Goal: Information Seeking & Learning: Learn about a topic

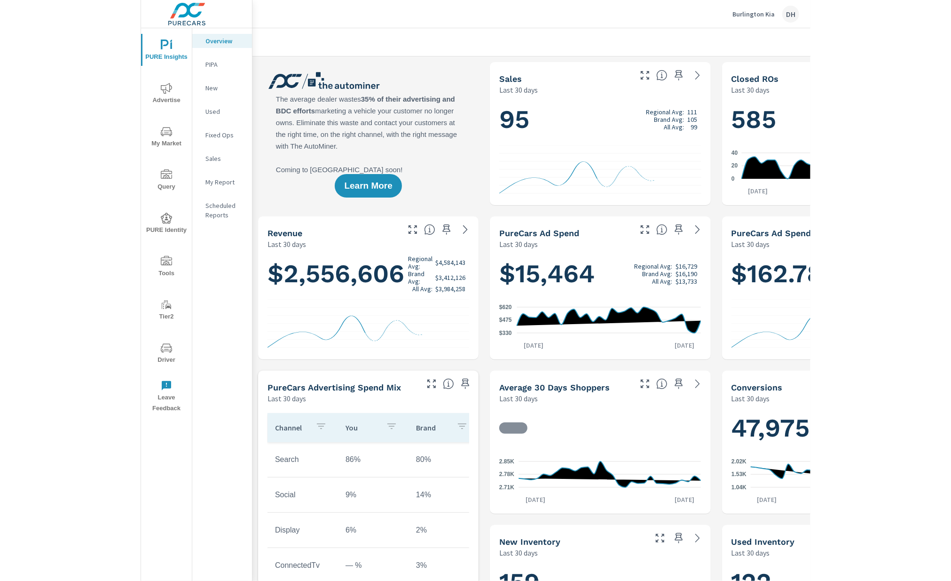
scroll to position [0, 0]
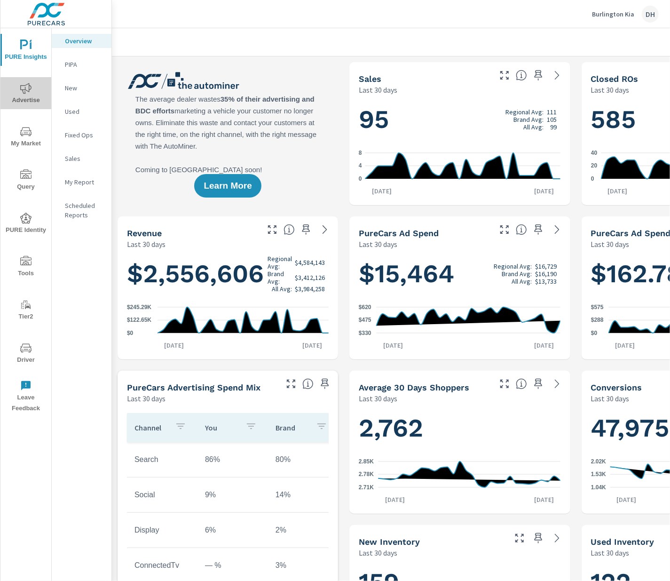
click at [29, 99] on span "Advertise" at bounding box center [25, 94] width 45 height 23
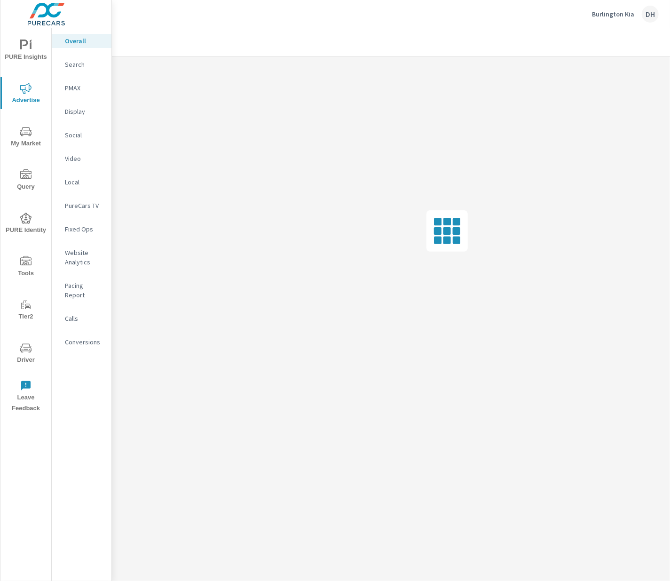
click at [24, 126] on icon "nav menu" at bounding box center [25, 131] width 11 height 11
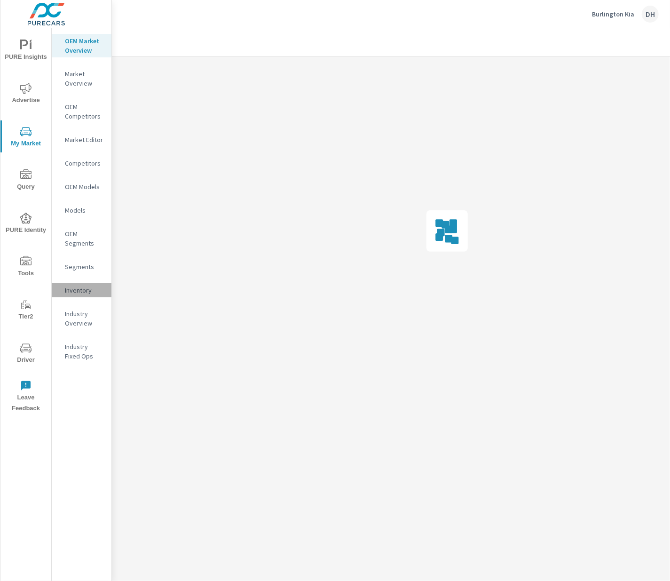
click at [92, 288] on p "Inventory" at bounding box center [84, 289] width 39 height 9
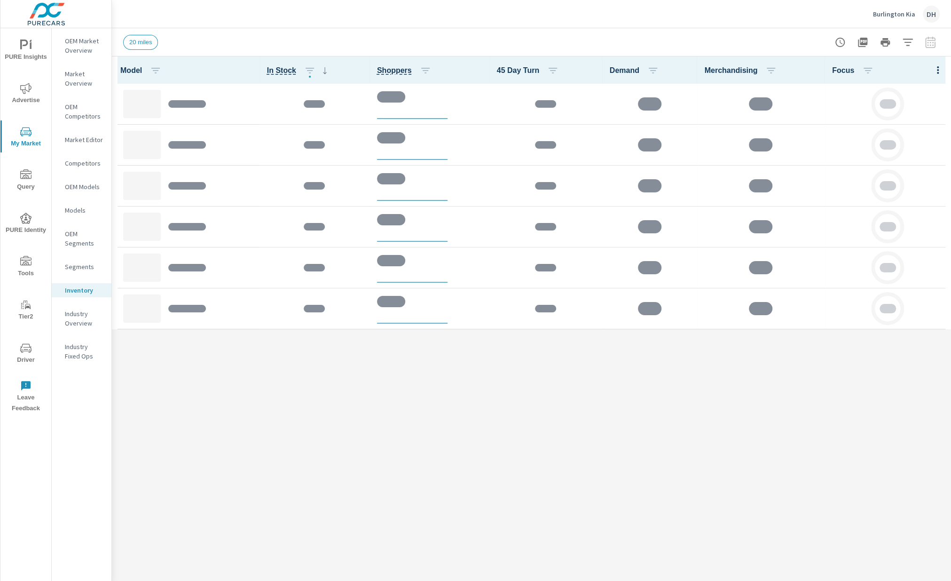
click at [669, 75] on div at bounding box center [938, 69] width 26 height 27
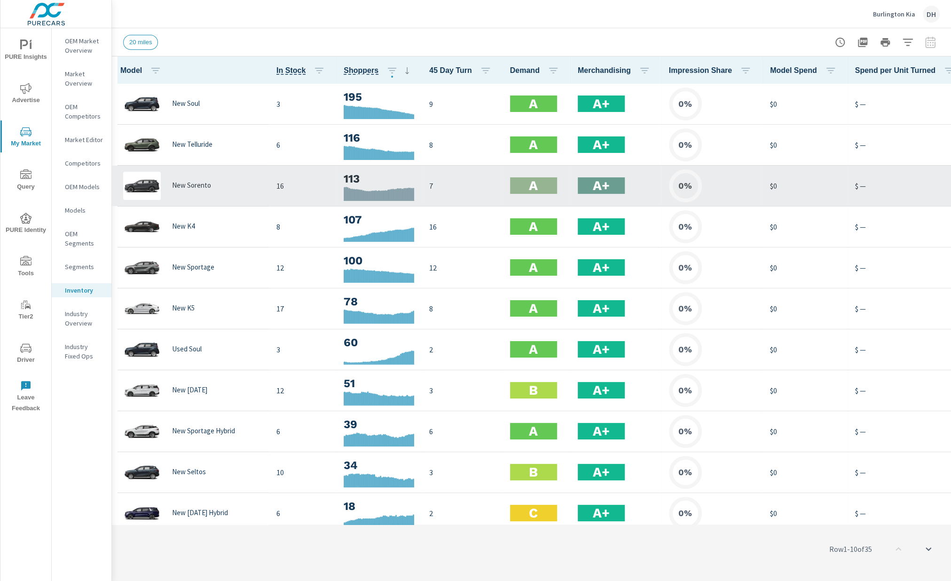
scroll to position [2, 0]
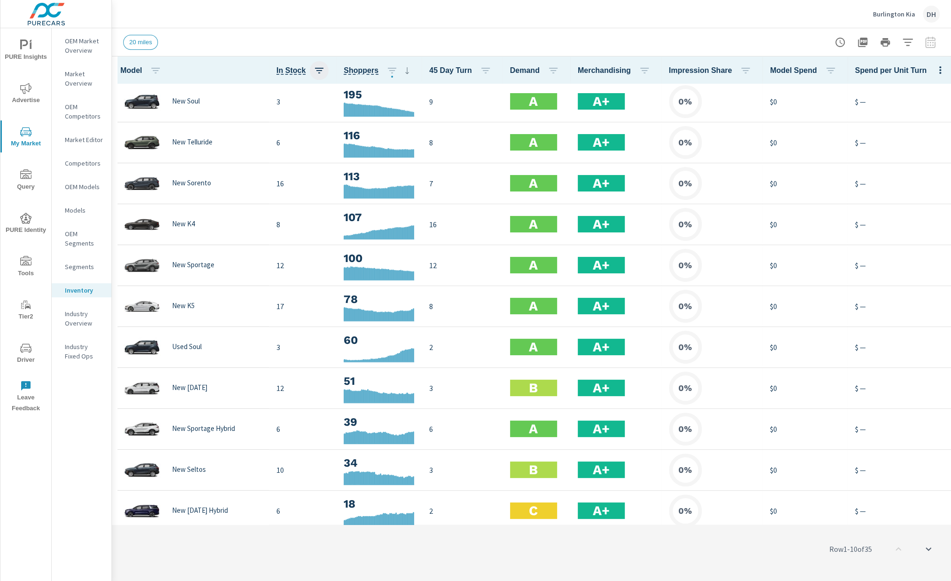
click at [314, 71] on icon "button" at bounding box center [319, 70] width 11 height 11
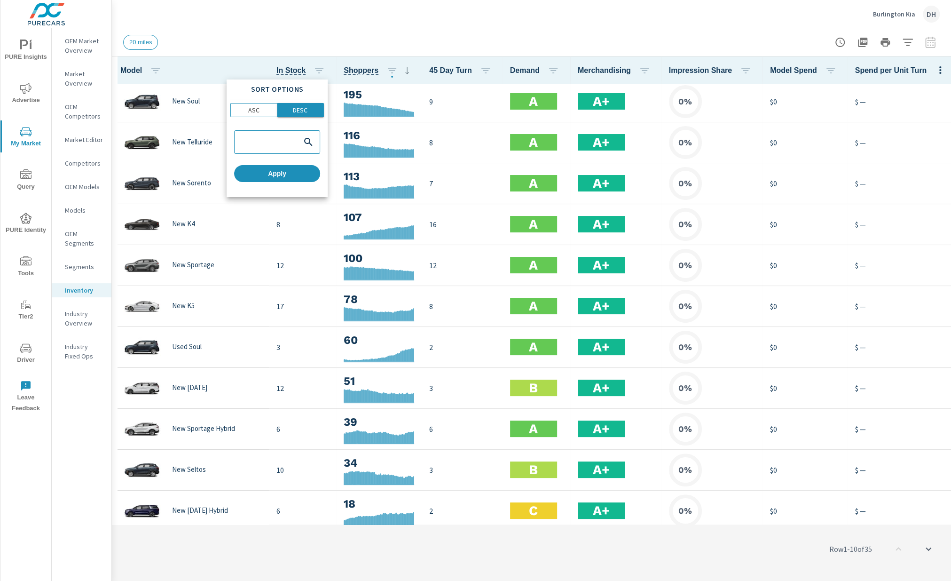
click at [301, 110] on p "DESC" at bounding box center [300, 109] width 15 height 9
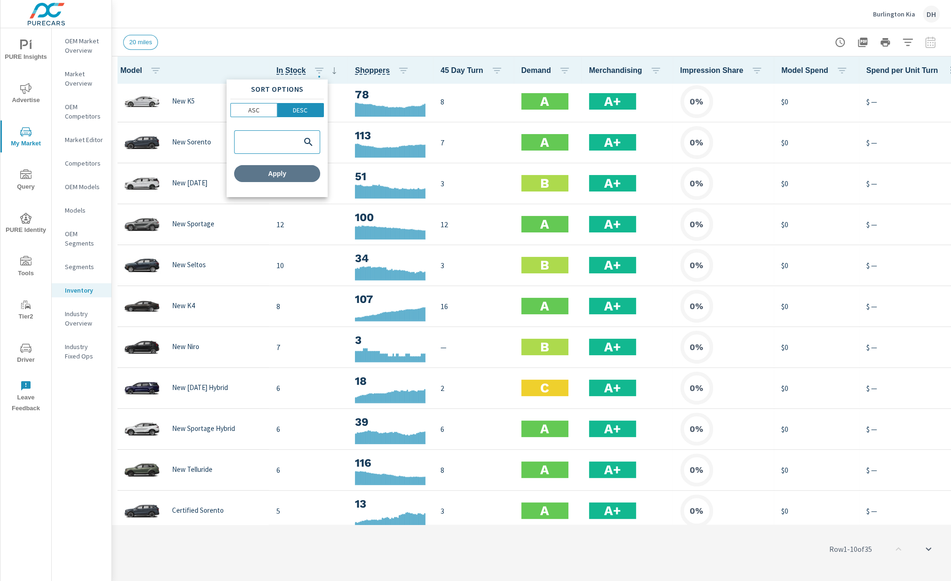
drag, startPoint x: 307, startPoint y: 181, endPoint x: 304, endPoint y: 175, distance: 5.9
click at [307, 181] on button "Apply" at bounding box center [277, 173] width 86 height 17
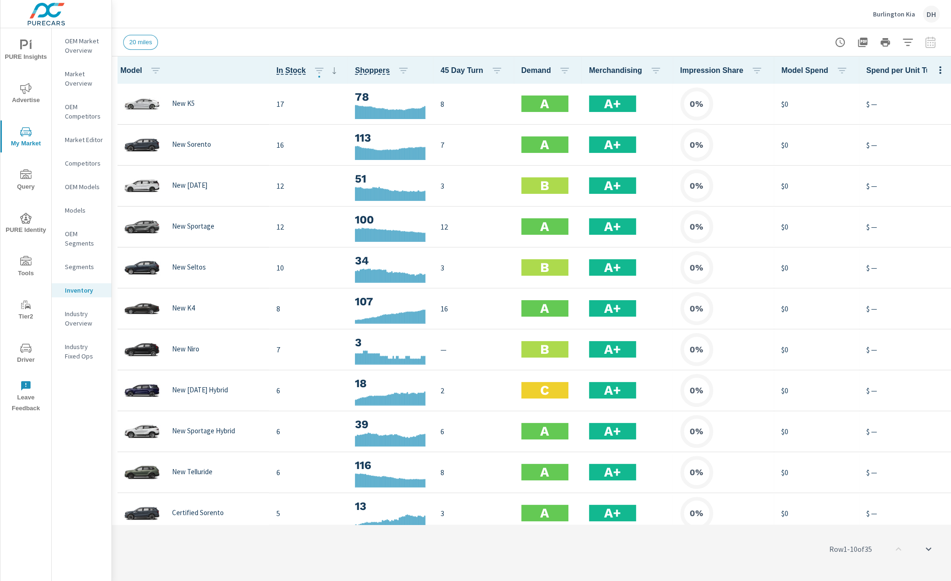
click at [669, 41] on div at bounding box center [885, 42] width 109 height 19
click at [669, 71] on icon "button" at bounding box center [940, 69] width 11 height 11
click at [669, 175] on span "Market Comparison" at bounding box center [907, 176] width 59 height 9
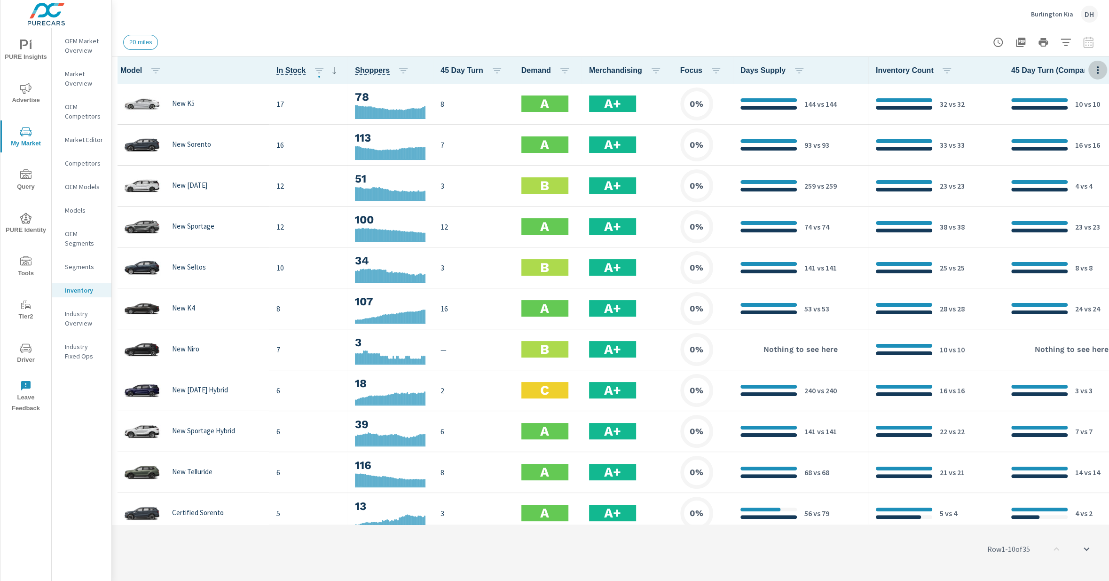
click at [669, 72] on icon "button" at bounding box center [1098, 70] width 2 height 8
click at [669, 157] on span "Inventory" at bounding box center [1065, 159] width 59 height 9
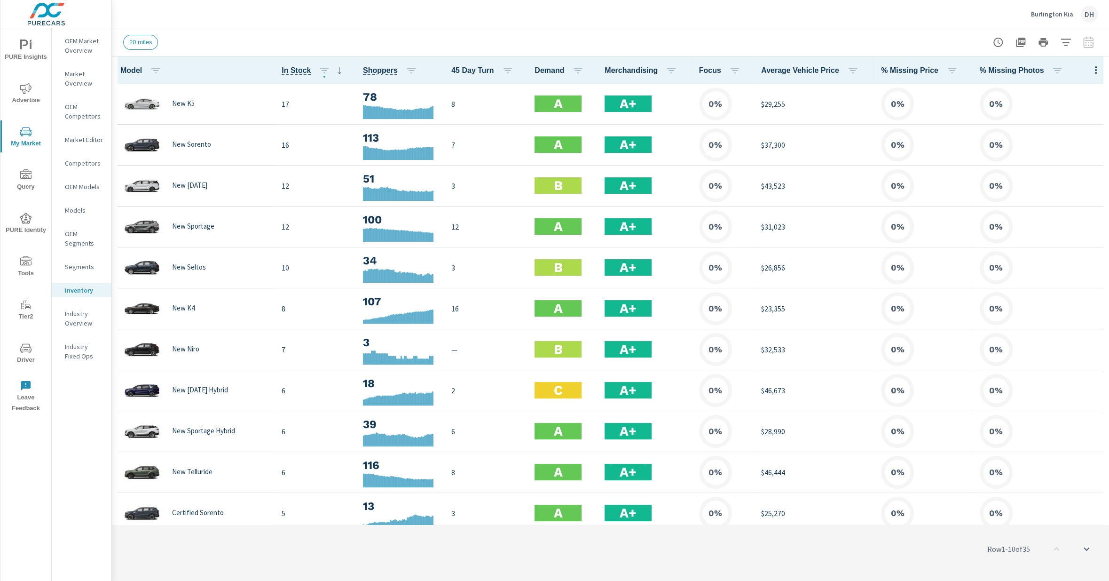
click at [669, 70] on icon "button" at bounding box center [1095, 69] width 11 height 11
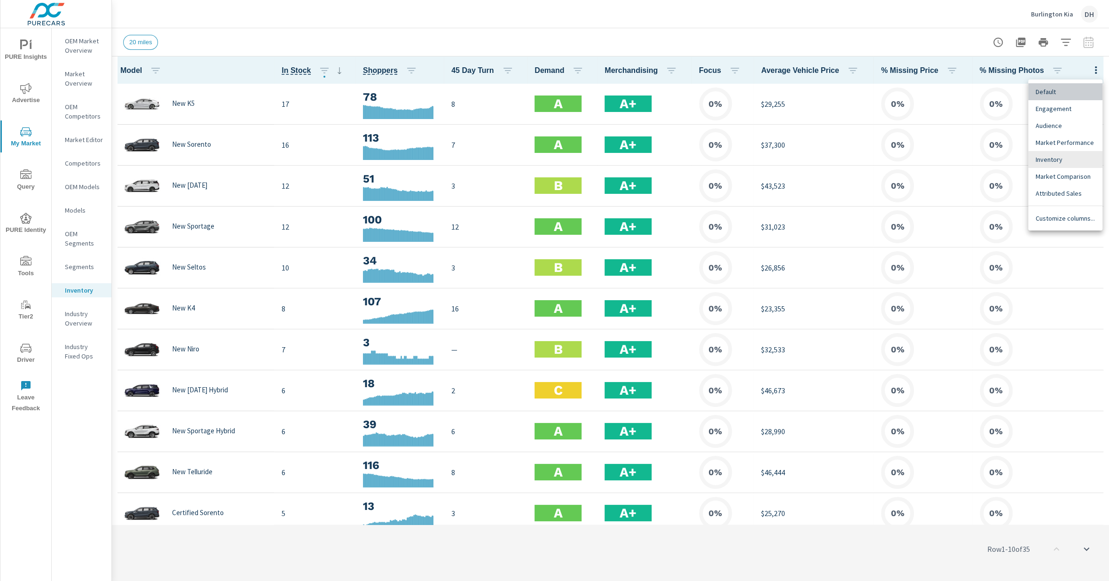
click at [669, 92] on span "Default" at bounding box center [1065, 91] width 59 height 9
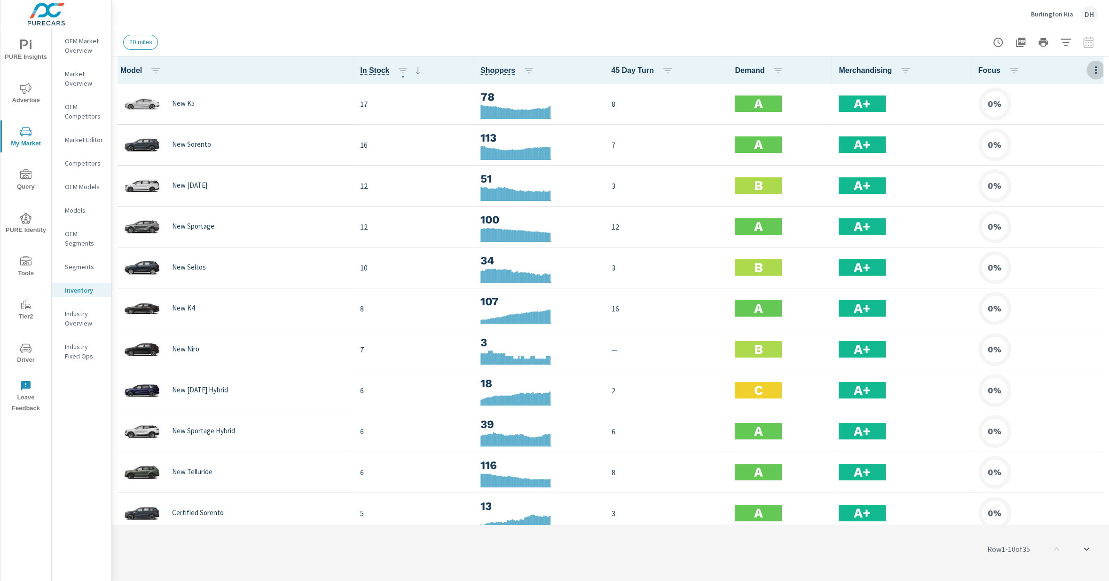
click at [669, 77] on button "button" at bounding box center [1095, 69] width 19 height 19
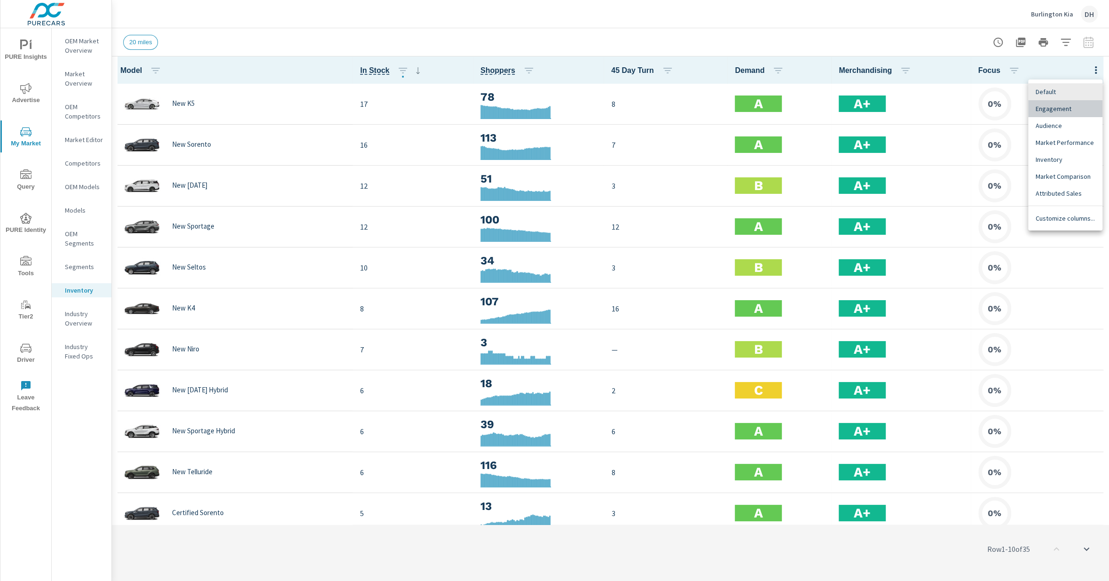
click at [669, 104] on span "Engagement" at bounding box center [1065, 108] width 59 height 9
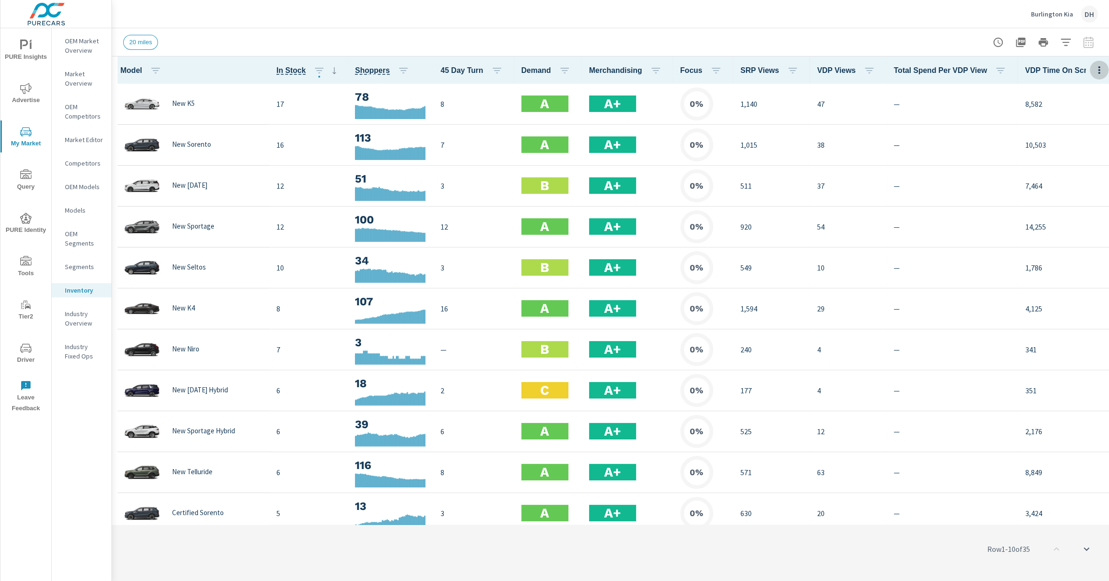
click at [669, 71] on icon "button" at bounding box center [1098, 69] width 11 height 11
click at [669, 122] on span "Audience" at bounding box center [1065, 125] width 59 height 9
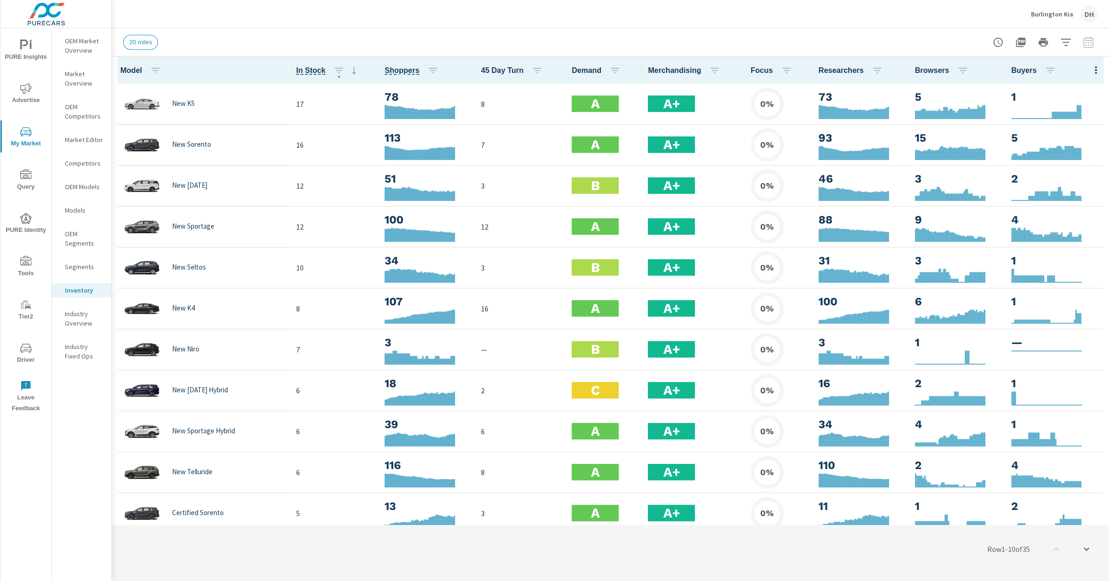
click at [669, 67] on div "Default Engagement Audience Market Performance Inventory Market Comparison Attr…" at bounding box center [554, 290] width 1109 height 581
click at [669, 72] on icon "button" at bounding box center [1095, 69] width 11 height 11
click at [669, 136] on div "Market Performance" at bounding box center [1065, 142] width 74 height 17
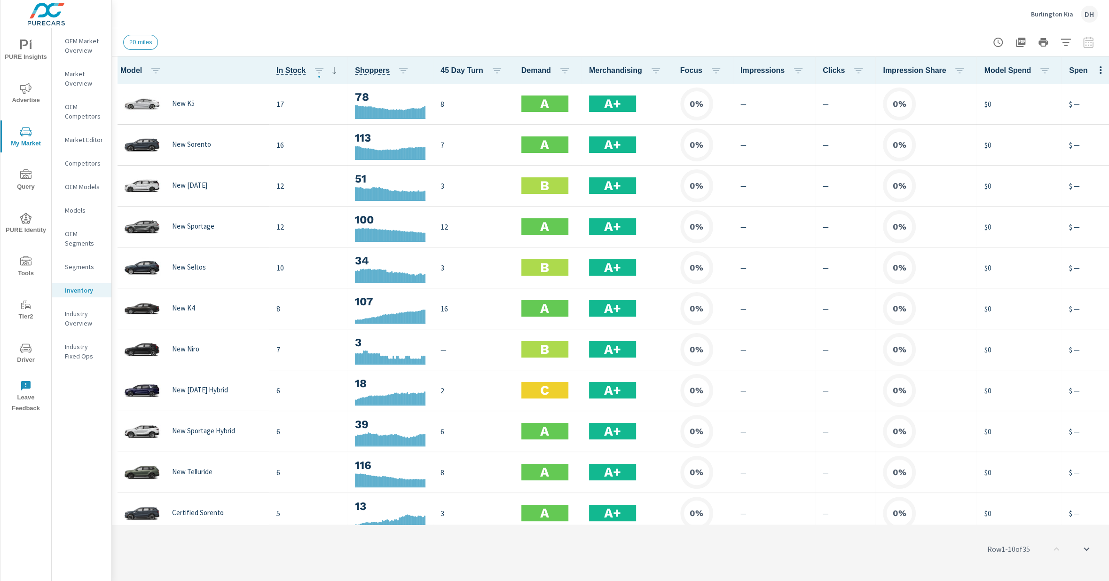
click at [669, 72] on icon "button" at bounding box center [1100, 69] width 11 height 11
click at [669, 158] on span "Inventory" at bounding box center [1065, 159] width 59 height 9
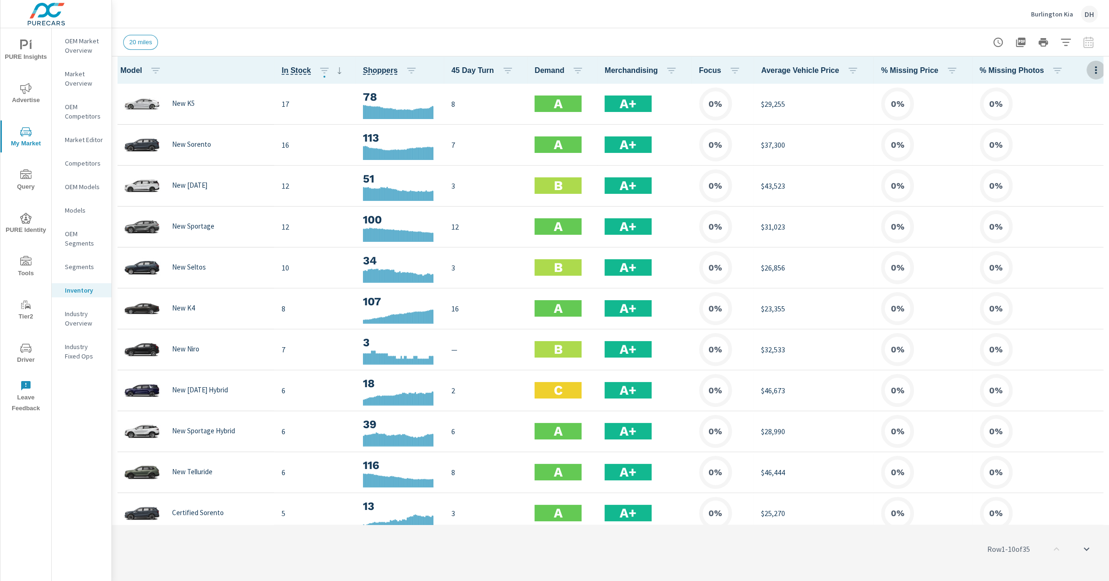
click at [669, 71] on icon "button" at bounding box center [1095, 69] width 11 height 11
click at [669, 179] on span "Market Comparison" at bounding box center [1065, 176] width 59 height 9
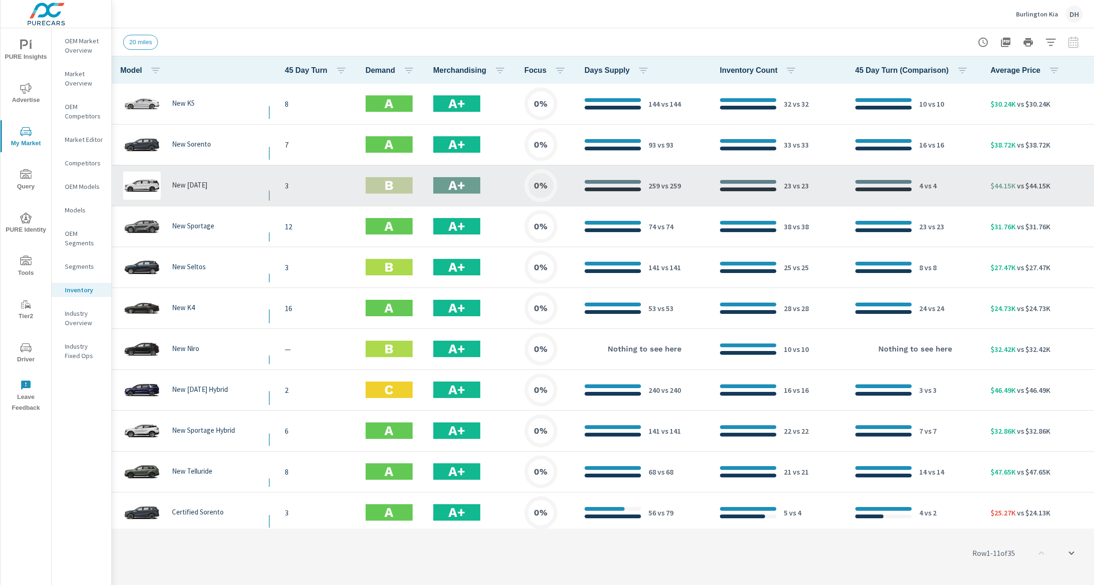
scroll to position [0, 156]
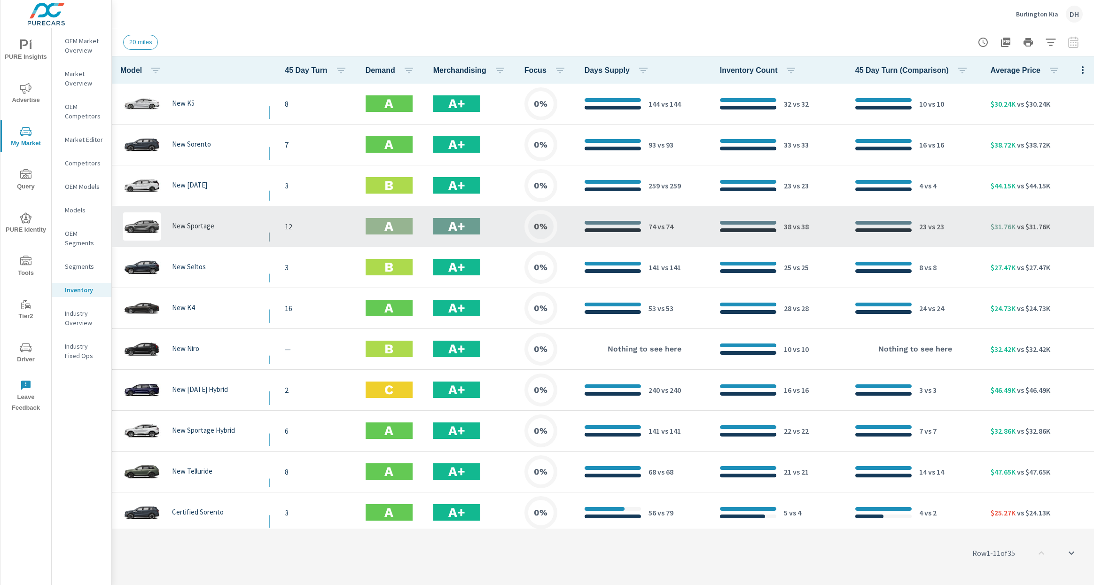
click at [235, 217] on div "New Sportage" at bounding box center [190, 226] width 142 height 28
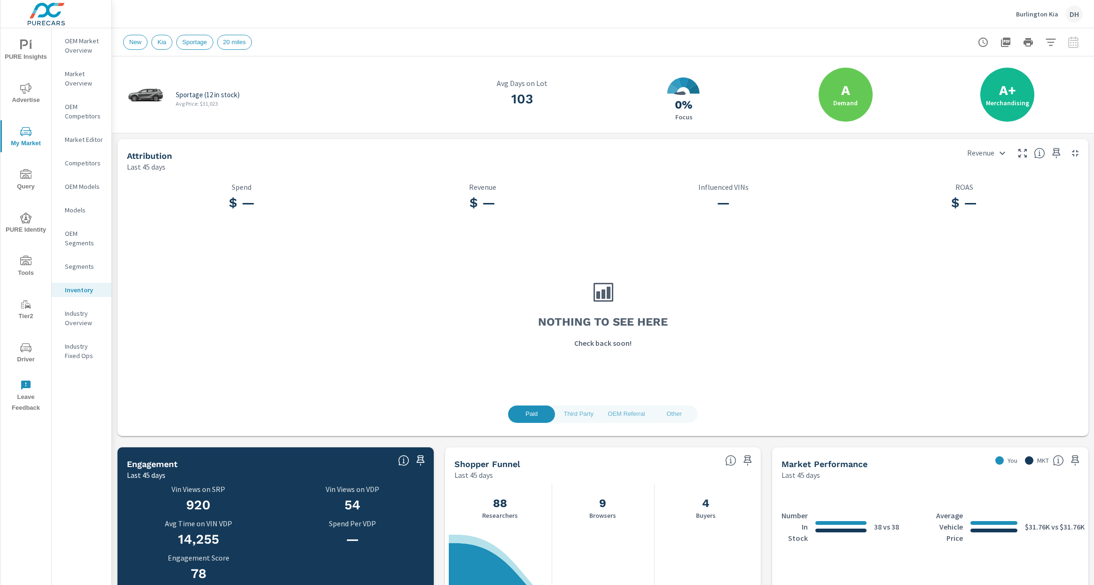
click at [669, 42] on div at bounding box center [1028, 42] width 109 height 19
click at [669, 39] on div at bounding box center [1028, 42] width 109 height 19
click at [669, 154] on body "PURE Insights Advertise My Market Query PURE Identity Tools Tier2 Driver Leave …" at bounding box center [547, 292] width 1094 height 585
click at [669, 126] on div at bounding box center [547, 292] width 1094 height 585
click at [669, 149] on body "PURE Insights Advertise My Market Query PURE Identity Tools Tier2 Driver Leave …" at bounding box center [547, 292] width 1094 height 585
